Goal: Information Seeking & Learning: Check status

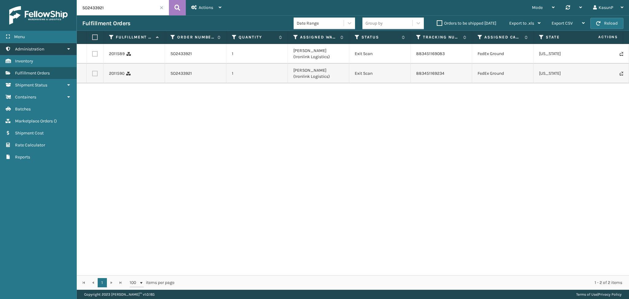
click at [66, 47] on icon at bounding box center [68, 49] width 5 height 4
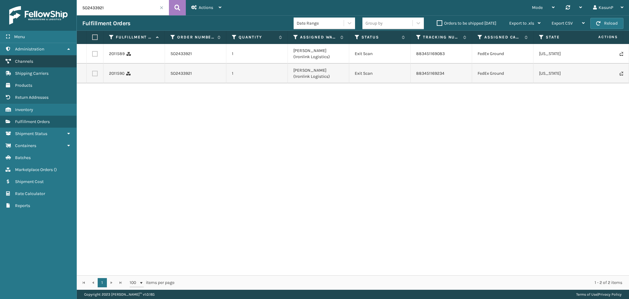
click at [27, 59] on span "Channels" at bounding box center [24, 61] width 18 height 5
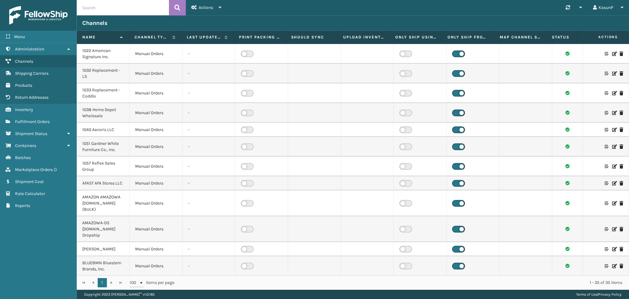
click at [613, 129] on icon at bounding box center [615, 130] width 4 height 4
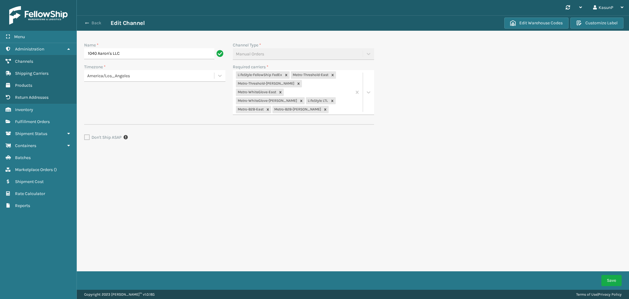
click at [87, 25] on span "button" at bounding box center [87, 23] width 4 height 4
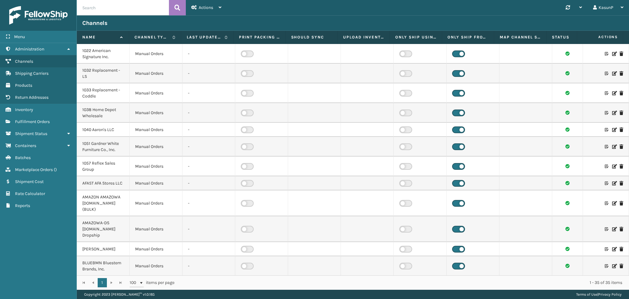
click at [613, 128] on icon at bounding box center [615, 130] width 4 height 4
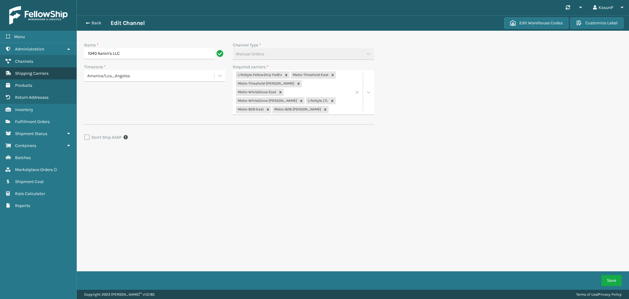
click at [41, 73] on span "Shipping Carriers" at bounding box center [32, 73] width 34 height 5
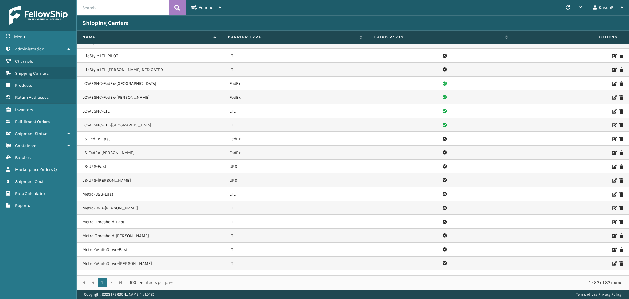
scroll to position [560, 0]
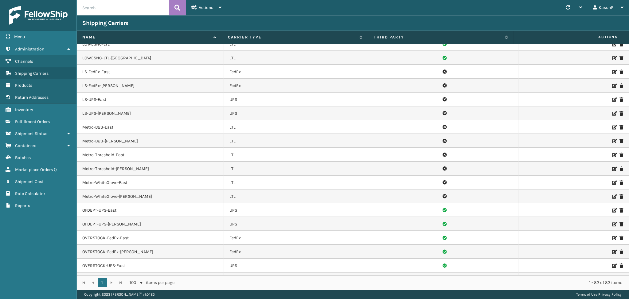
click at [613, 142] on icon at bounding box center [615, 141] width 4 height 4
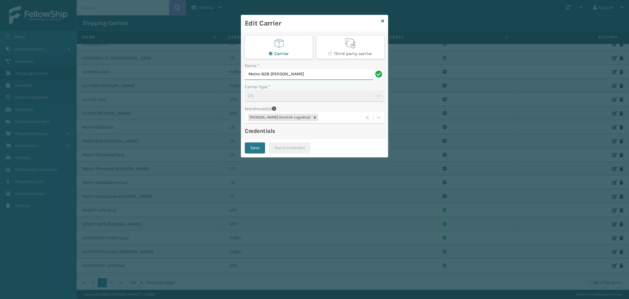
click at [291, 76] on input "Metro-B2B-[PERSON_NAME]" at bounding box center [309, 74] width 128 height 11
drag, startPoint x: 291, startPoint y: 76, endPoint x: 245, endPoint y: 79, distance: 46.2
click at [245, 79] on input "Metro-B2B-[PERSON_NAME]" at bounding box center [309, 74] width 128 height 11
click at [382, 22] on icon at bounding box center [382, 21] width 3 height 4
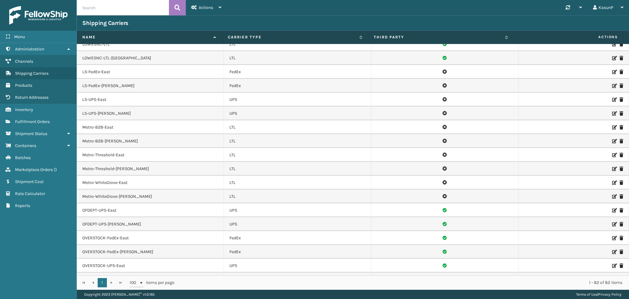
click at [613, 156] on icon at bounding box center [615, 155] width 4 height 4
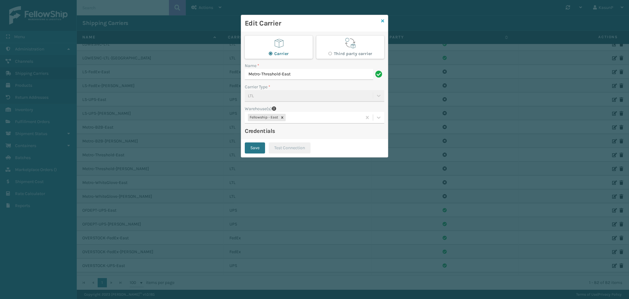
click at [383, 21] on icon at bounding box center [382, 21] width 3 height 4
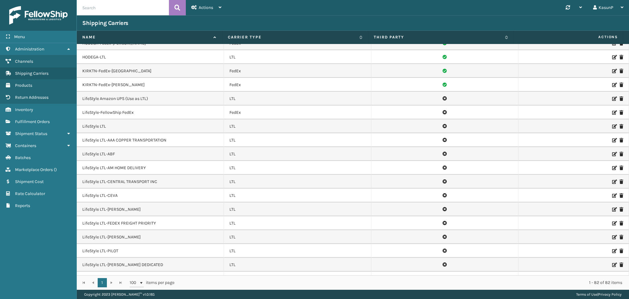
scroll to position [560, 0]
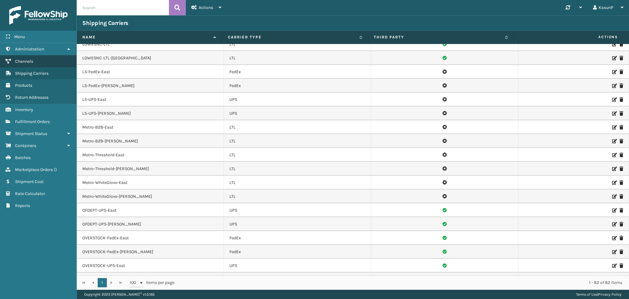
click at [30, 61] on span "Channels" at bounding box center [24, 61] width 18 height 5
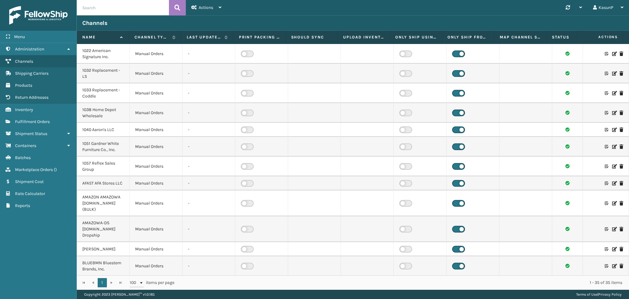
click at [613, 129] on icon at bounding box center [615, 130] width 4 height 4
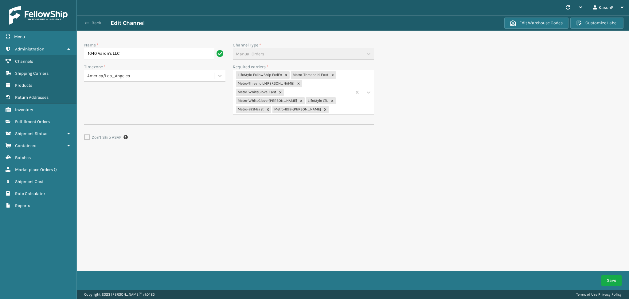
click at [90, 25] on button "Back" at bounding box center [96, 23] width 28 height 6
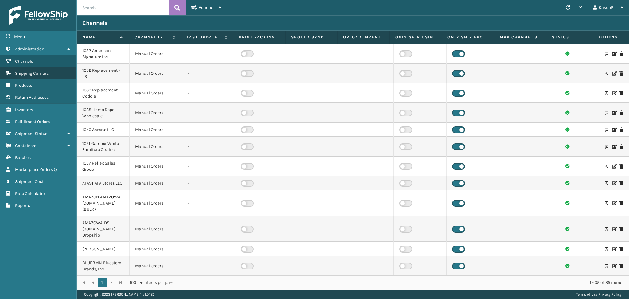
click at [38, 73] on span "Shipping Carriers" at bounding box center [32, 73] width 34 height 5
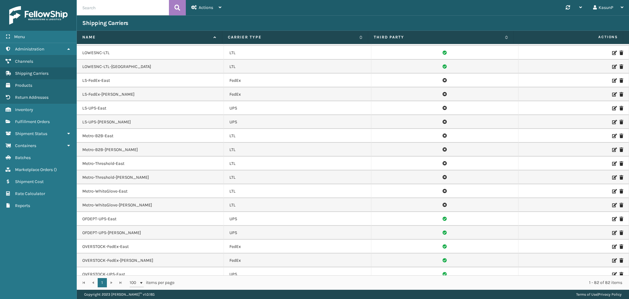
scroll to position [558, 0]
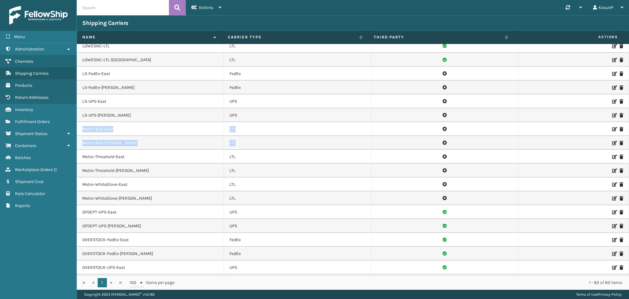
drag, startPoint x: 82, startPoint y: 130, endPoint x: 254, endPoint y: 143, distance: 172.6
click at [254, 143] on tbody "1022AmericanSignature-FedEx-Bristol FedEx 1022AmericanSignature-FedEx-[PERSON_N…" at bounding box center [353, 53] width 553 height 1134
click at [613, 130] on icon at bounding box center [615, 129] width 4 height 4
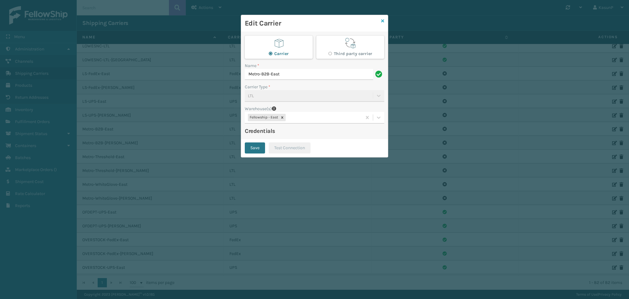
click at [383, 21] on icon at bounding box center [382, 21] width 3 height 4
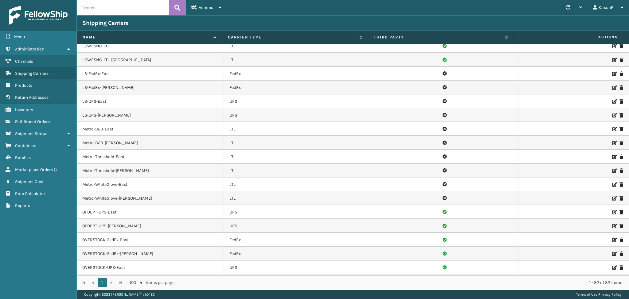
click at [613, 144] on icon at bounding box center [615, 143] width 4 height 4
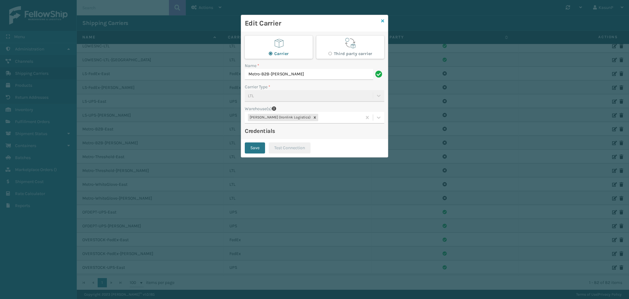
click at [384, 21] on icon at bounding box center [382, 21] width 3 height 4
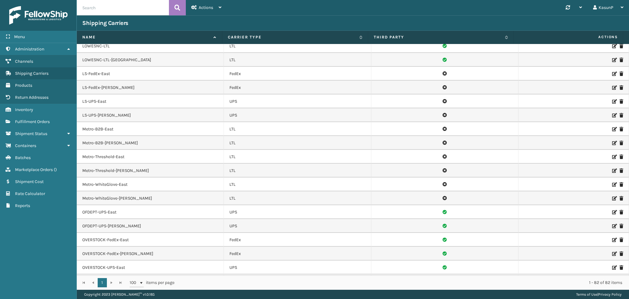
click at [613, 213] on icon at bounding box center [615, 212] width 4 height 4
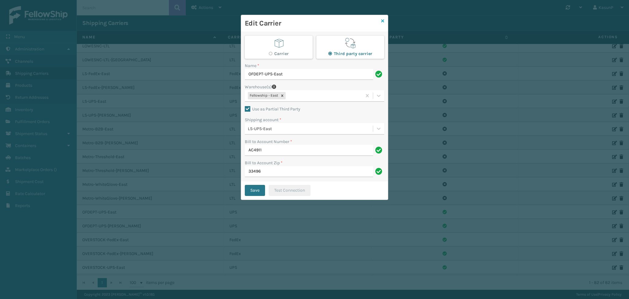
click at [382, 22] on icon at bounding box center [382, 21] width 3 height 4
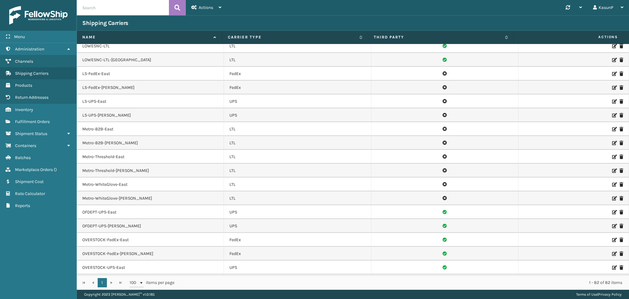
click at [613, 143] on icon at bounding box center [615, 143] width 4 height 4
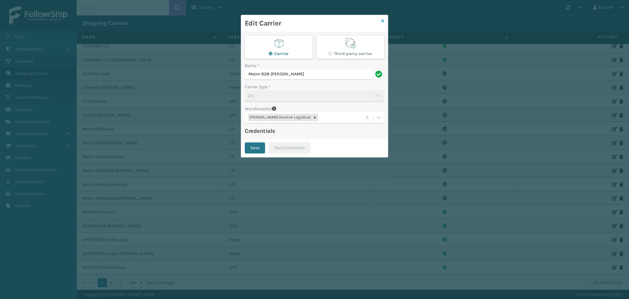
click at [382, 21] on icon at bounding box center [382, 21] width 3 height 4
